Goal: Task Accomplishment & Management: Use online tool/utility

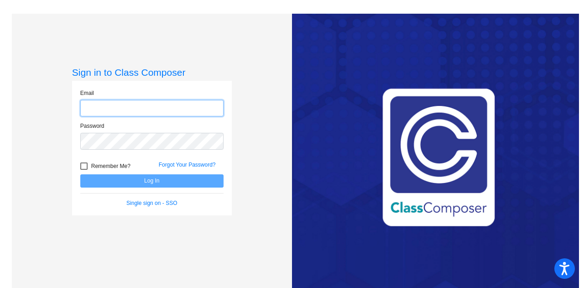
type input "[PERSON_NAME][EMAIL_ADDRESS][DOMAIN_NAME]"
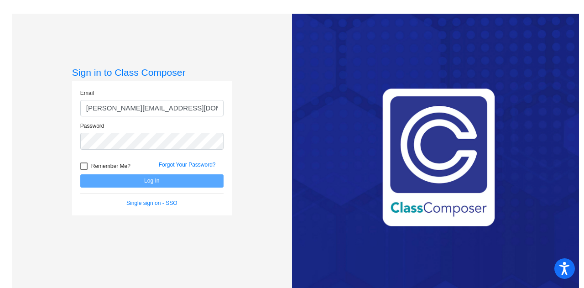
click at [172, 113] on input "[PERSON_NAME][EMAIL_ADDRESS][DOMAIN_NAME]" at bounding box center [151, 108] width 143 height 17
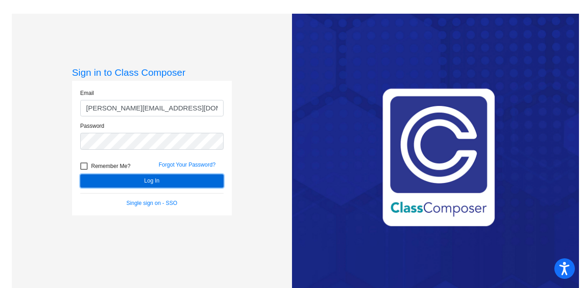
click at [88, 174] on button "Log In" at bounding box center [151, 180] width 143 height 13
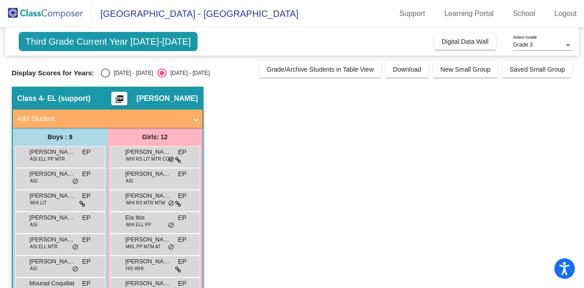
click at [106, 77] on div "Select an option" at bounding box center [105, 72] width 9 height 9
click at [105, 78] on input "2024 - 2025" at bounding box center [105, 78] width 0 height 0
radio input "true"
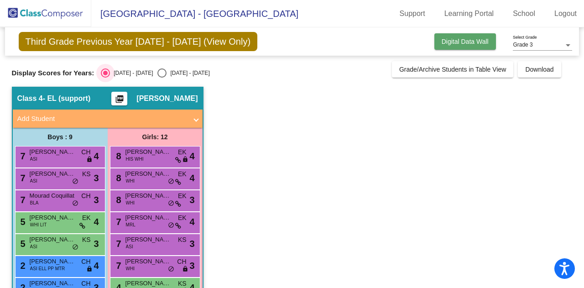
click at [462, 48] on button "Digital Data Wall" at bounding box center [465, 41] width 62 height 16
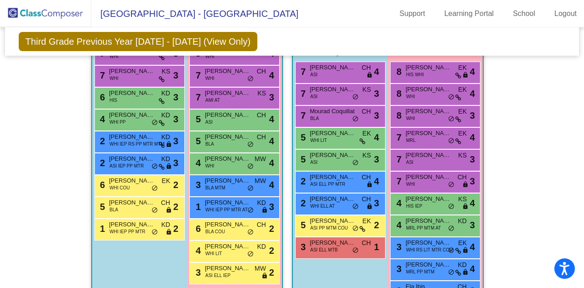
scroll to position [598, 0]
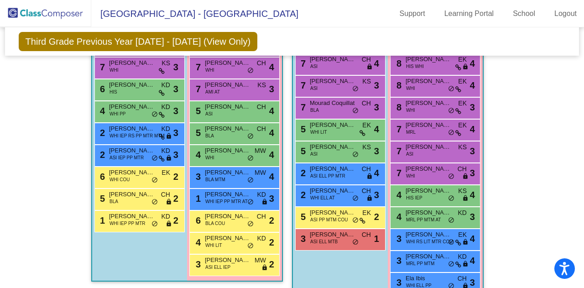
click at [507, 125] on div "Hallway - Hallway Class picture_as_pdf Add Student First Name Last Name Student…" at bounding box center [292, 162] width 560 height 973
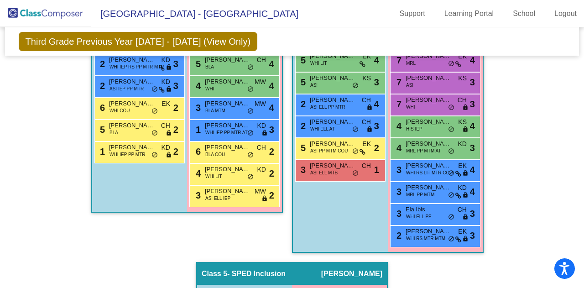
scroll to position [671, 0]
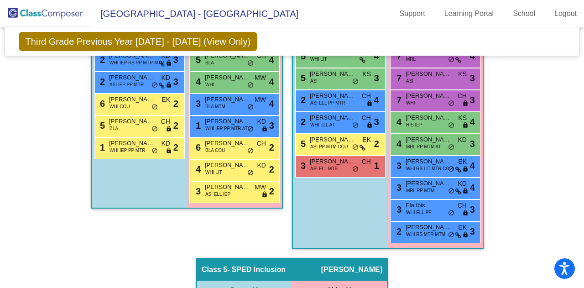
click at [420, 128] on div "4 Jennifer Portillo HIS IEP KS lock do_not_disturb_alt 4" at bounding box center [435, 123] width 90 height 22
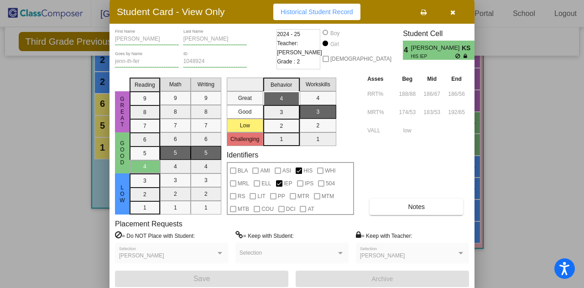
click at [458, 13] on button "button" at bounding box center [452, 12] width 29 height 16
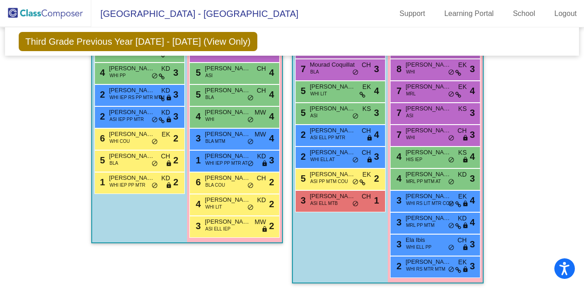
scroll to position [633, 0]
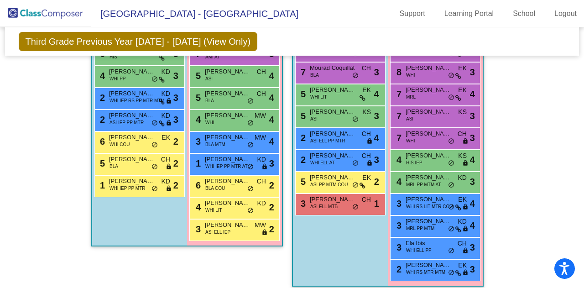
click at [504, 186] on div "Hallway - Hallway Class picture_as_pdf Add Student First Name Last Name Student…" at bounding box center [292, 127] width 560 height 973
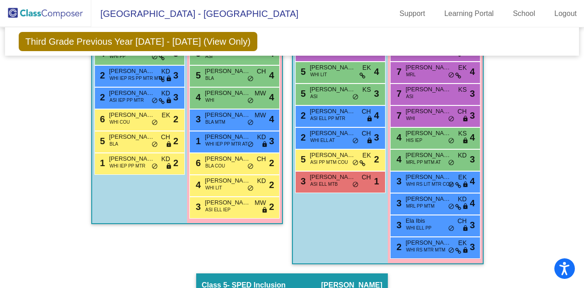
scroll to position [669, 0]
